Goal: Task Accomplishment & Management: Use online tool/utility

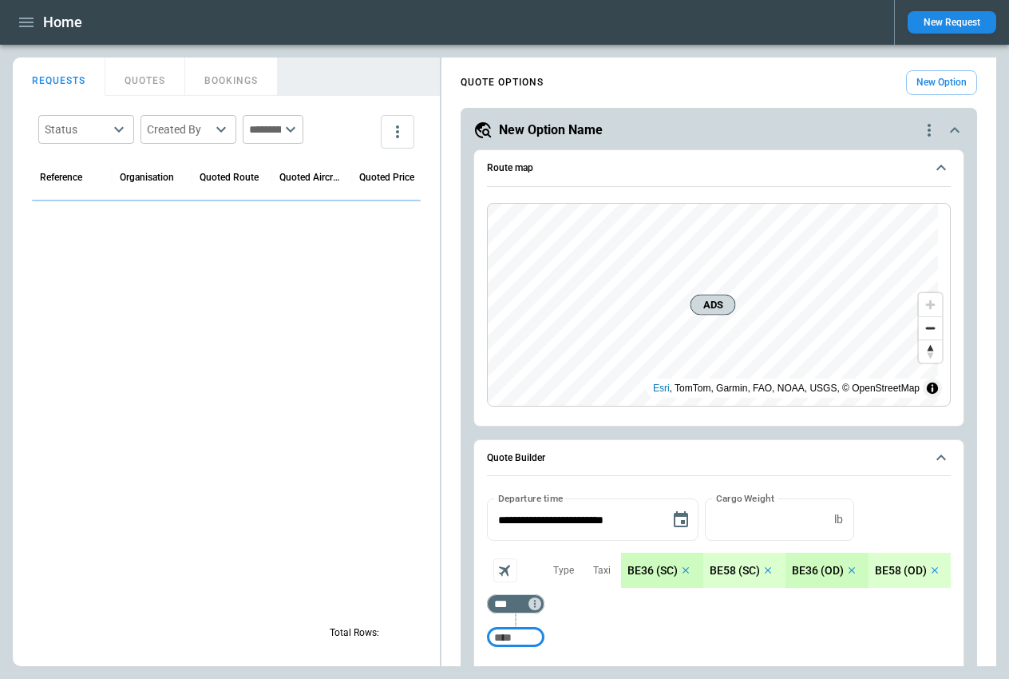
click at [920, 125] on icon "quote-option-actions" at bounding box center [929, 130] width 19 height 19
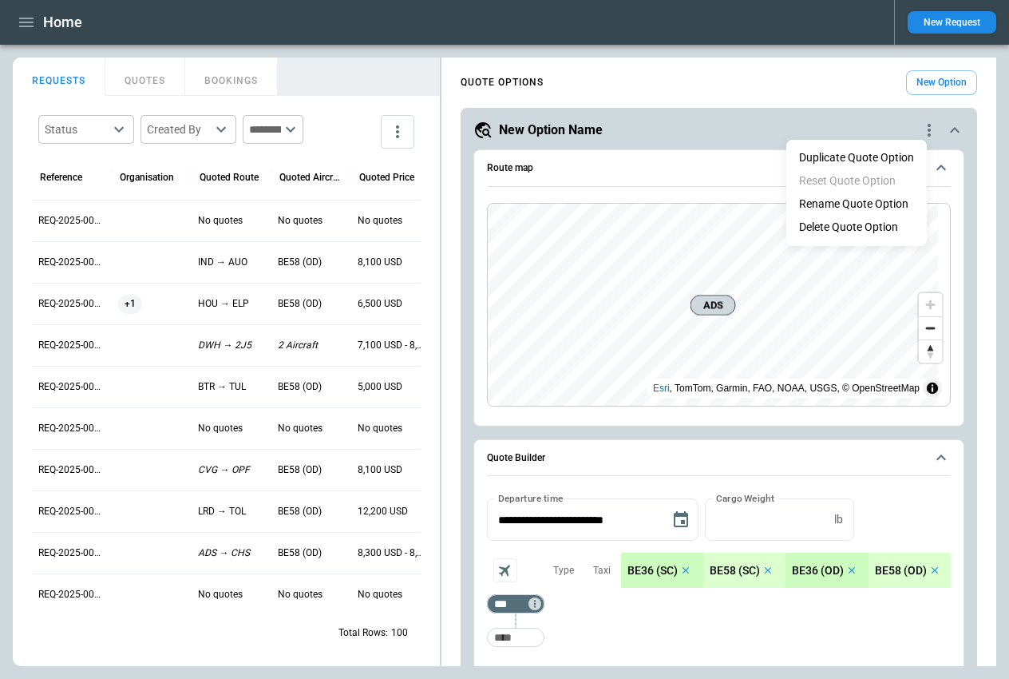
click at [835, 228] on li "Delete Quote Option" at bounding box center [857, 227] width 141 height 23
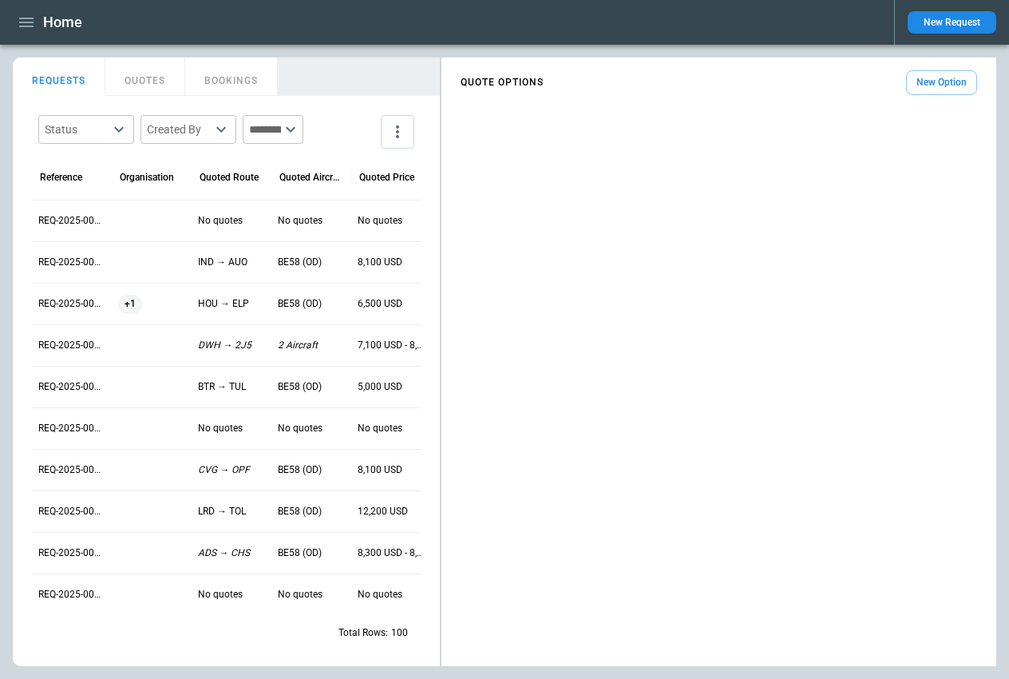
click at [944, 76] on button "New Option" at bounding box center [941, 82] width 71 height 25
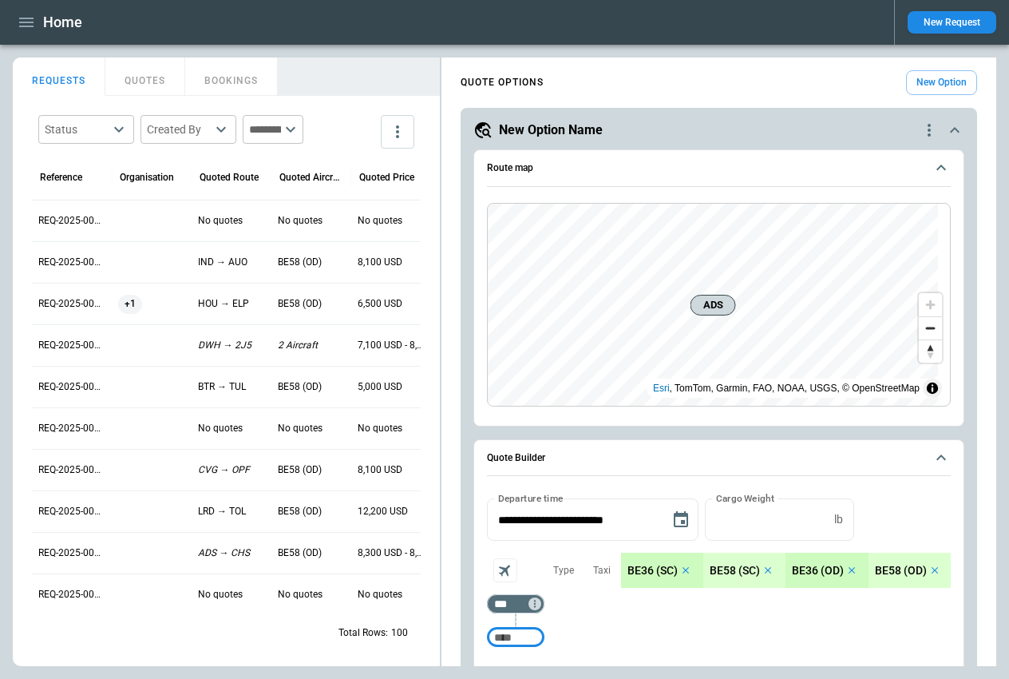
scroll to position [240, 0]
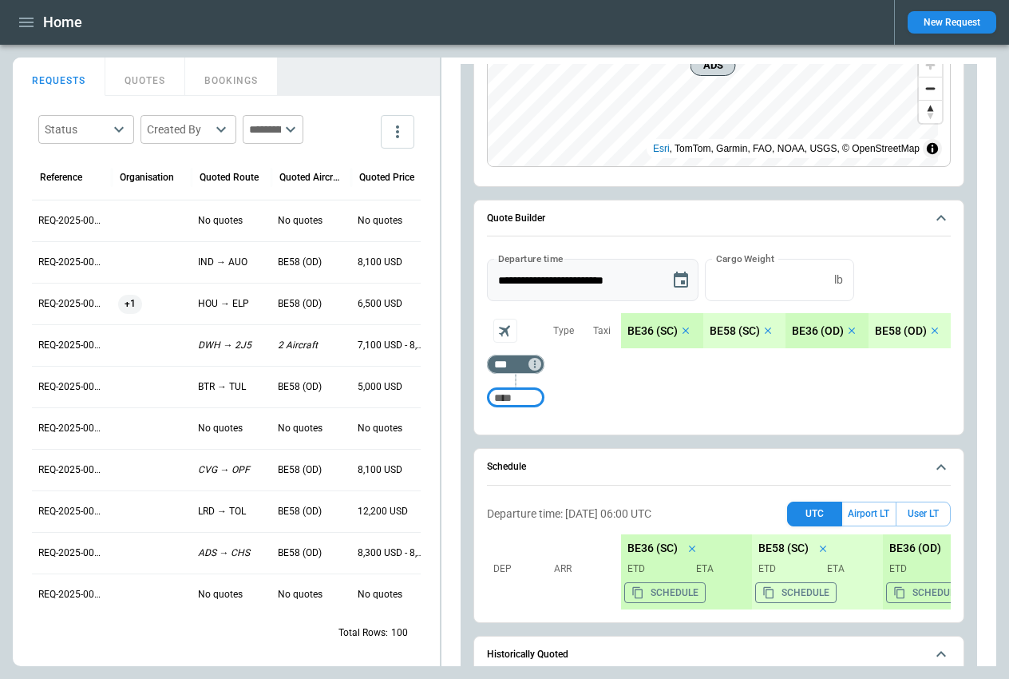
click at [682, 276] on icon "Choose date, selected date is Oct 5, 2025" at bounding box center [681, 280] width 14 height 16
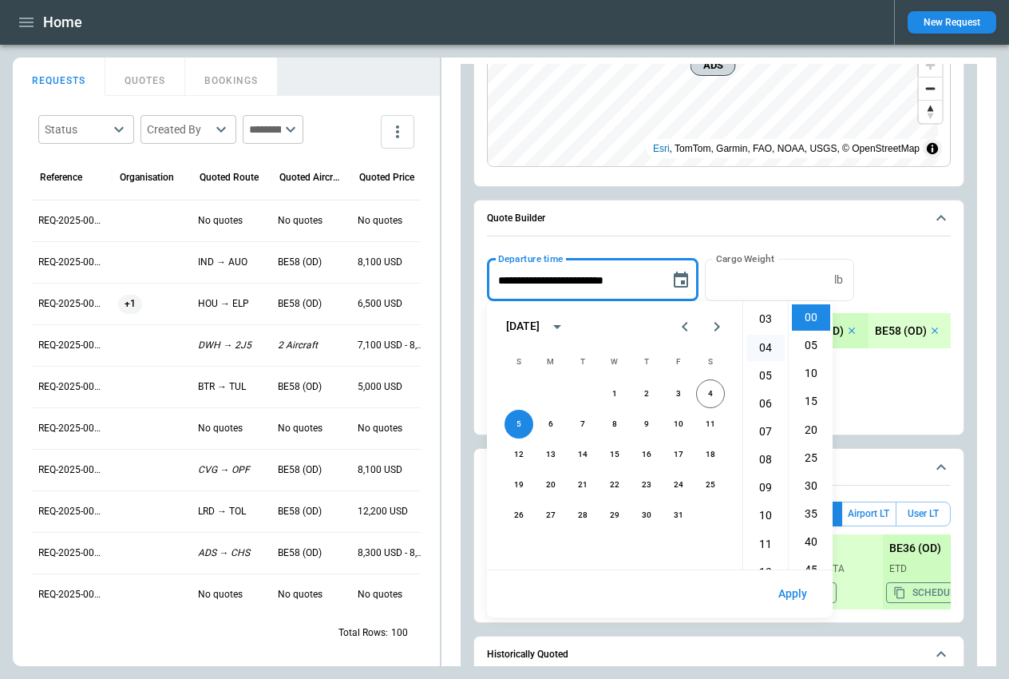
scroll to position [188, 0]
click at [761, 405] on li "10" at bounding box center [766, 410] width 38 height 26
type input "**********"
click at [789, 586] on button "Apply" at bounding box center [793, 594] width 54 height 34
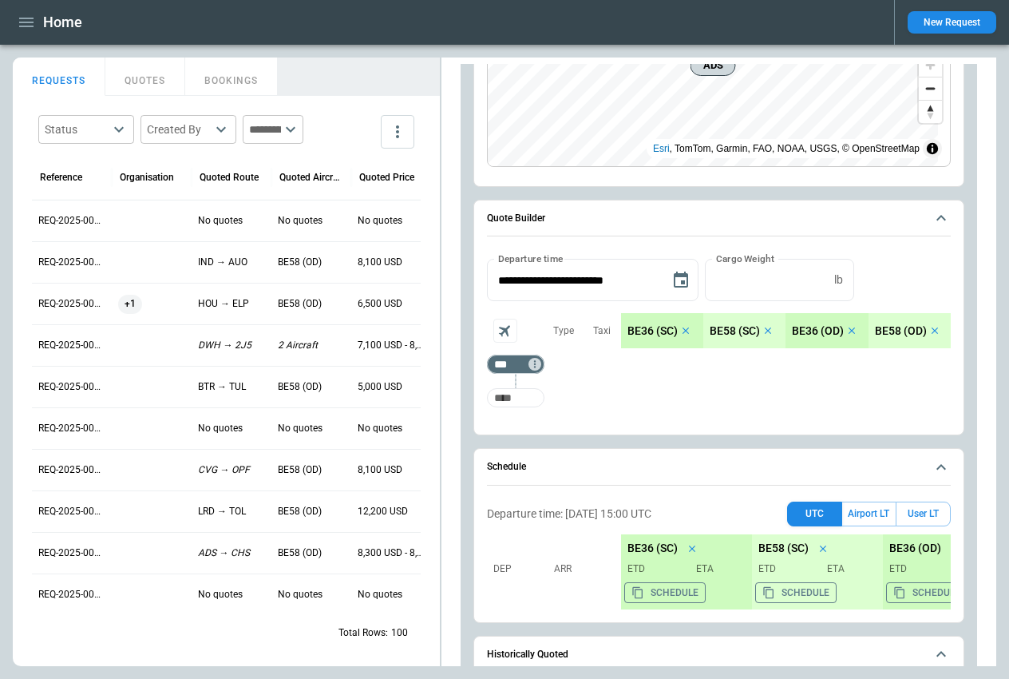
click at [522, 398] on input "Too short" at bounding box center [515, 397] width 51 height 29
type input "***"
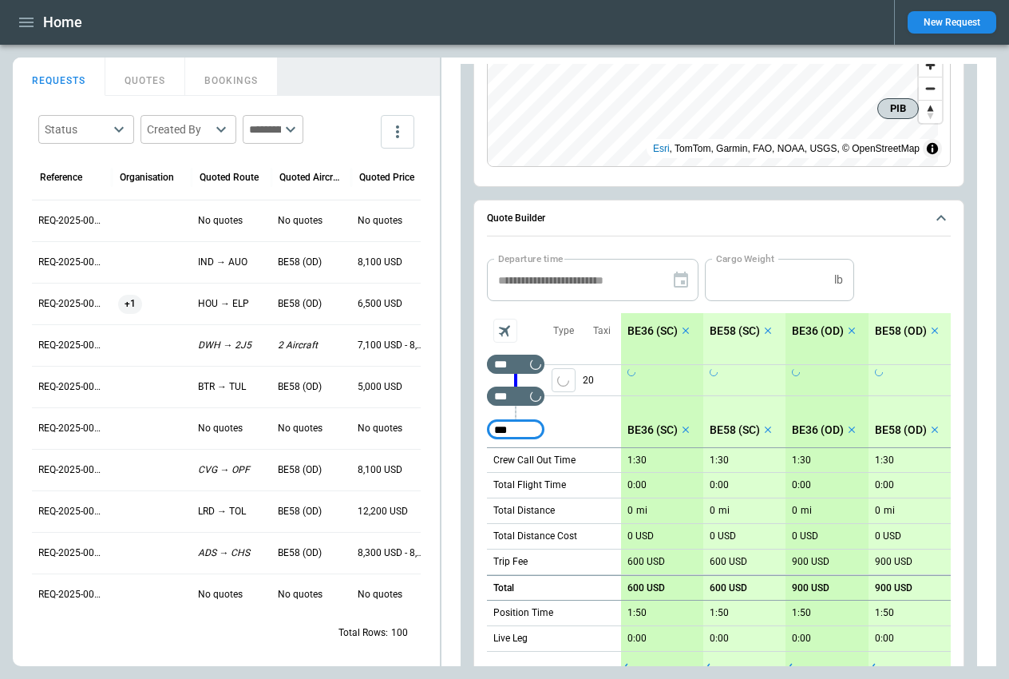
type input "***"
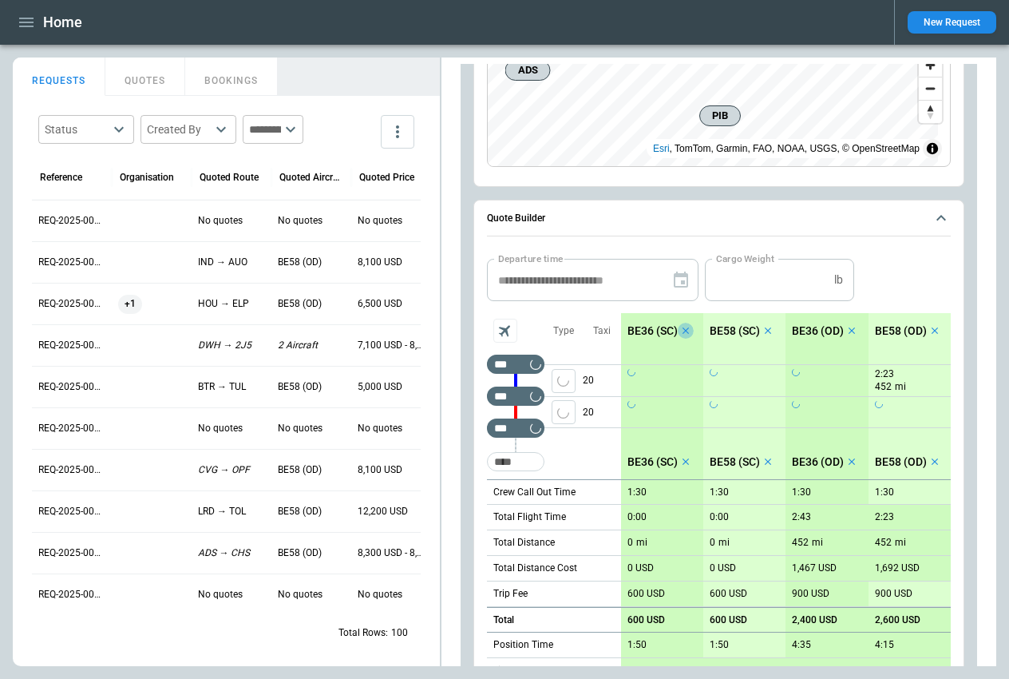
click at [686, 331] on icon "scrollable content" at bounding box center [686, 330] width 6 height 6
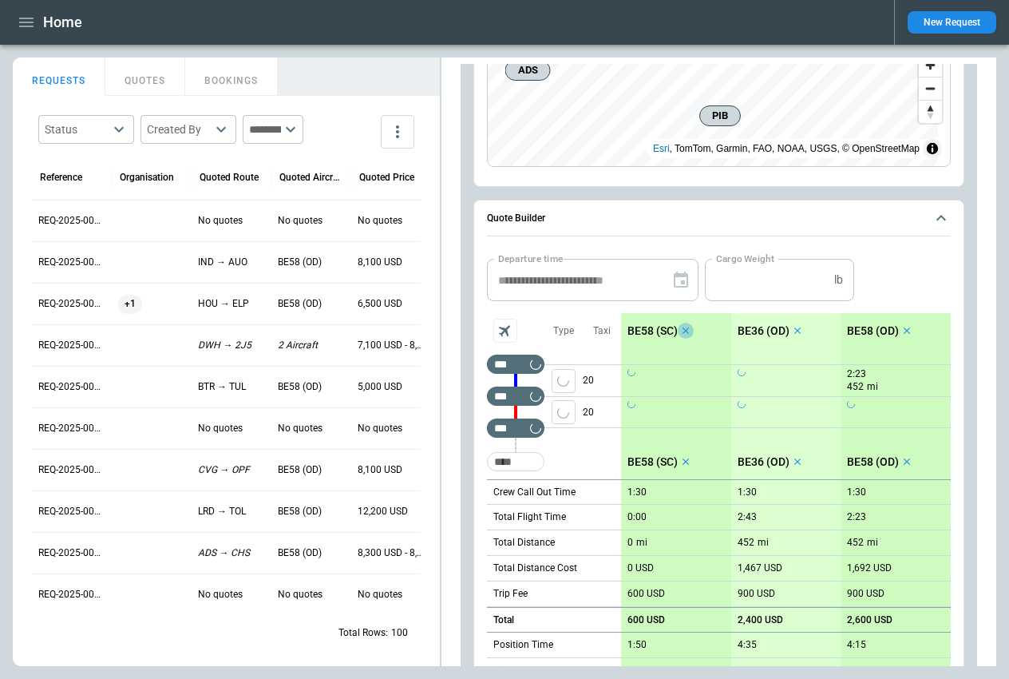
click at [686, 331] on icon "scrollable content" at bounding box center [686, 330] width 6 height 6
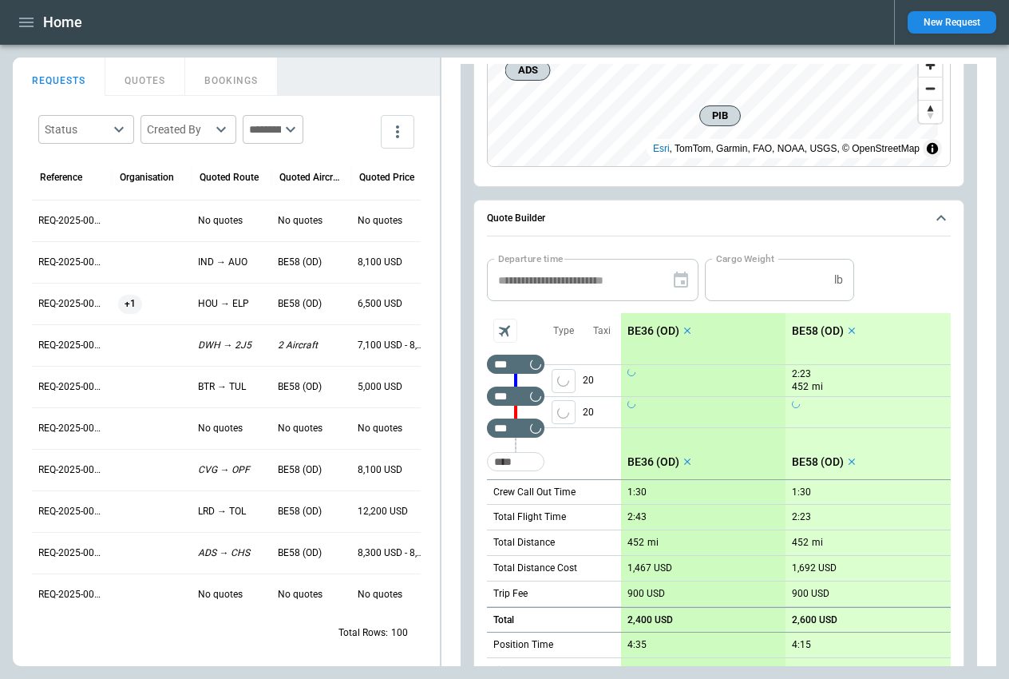
click at [686, 331] on icon "scrollable content" at bounding box center [687, 330] width 11 height 11
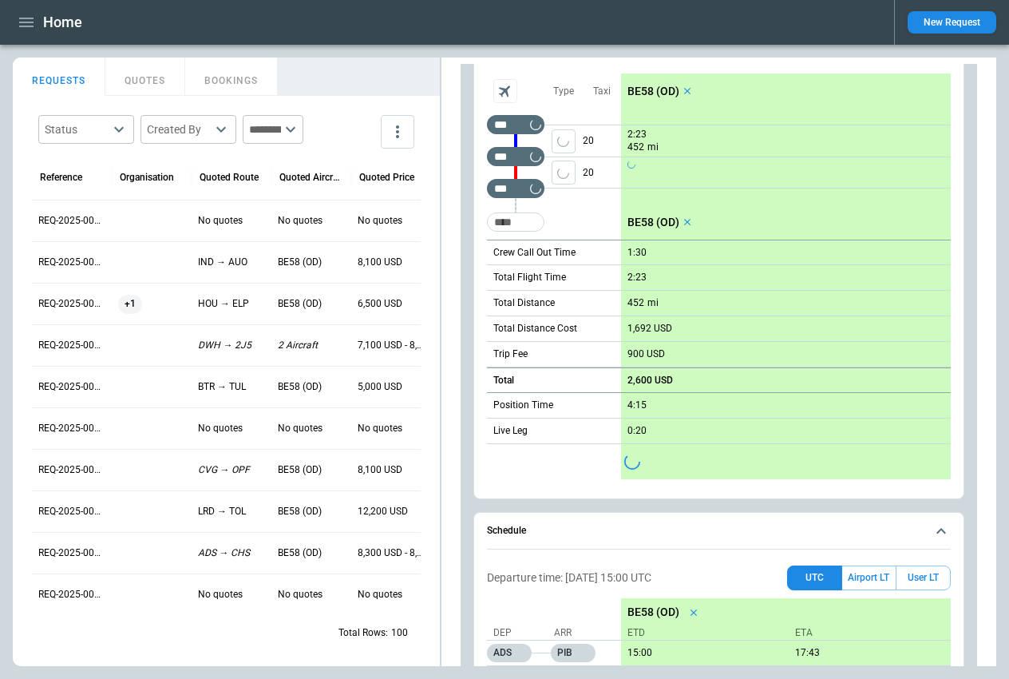
scroll to position [399, 0]
